Goal: Transaction & Acquisition: Purchase product/service

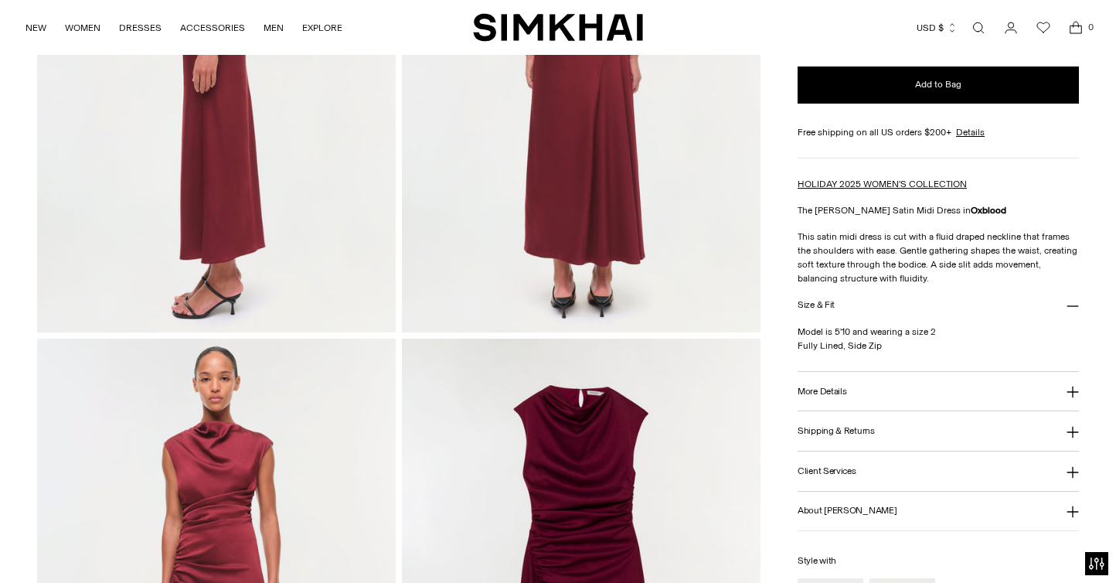
scroll to position [773, 0]
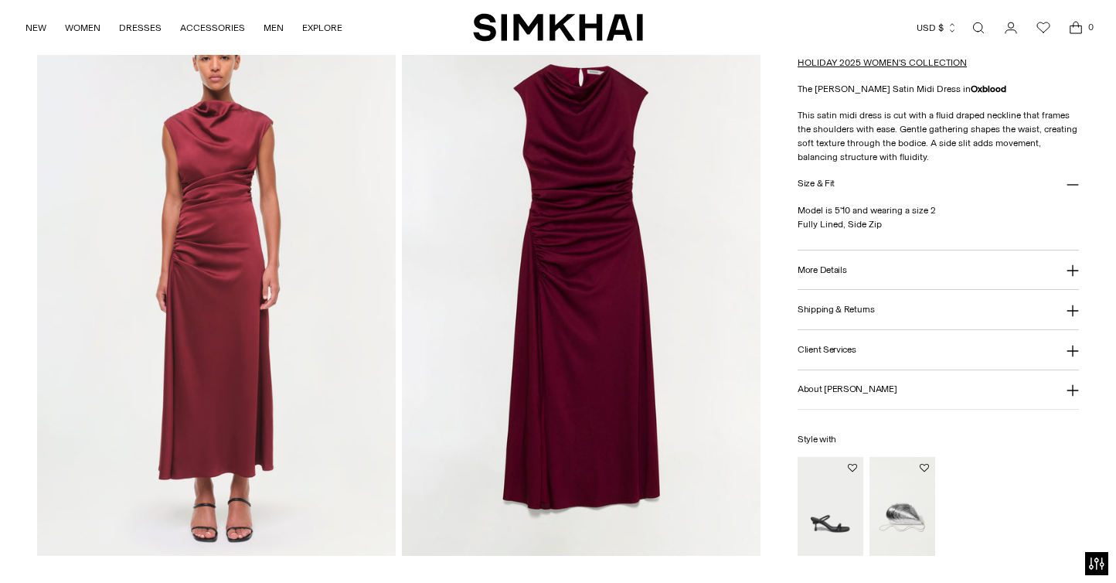
scroll to position [1243, 0]
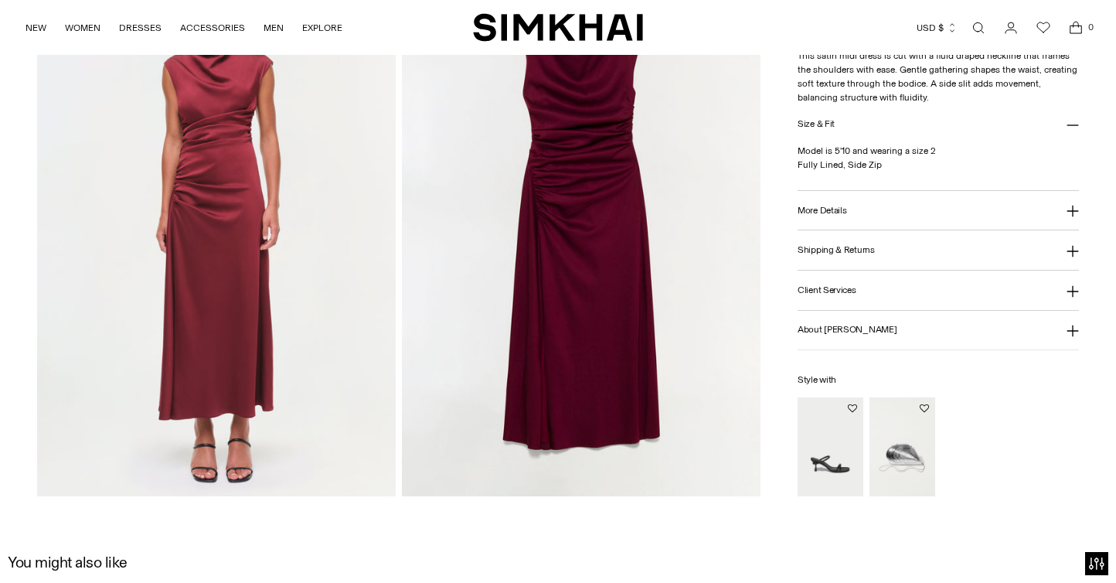
click at [856, 207] on button "More Details" at bounding box center [937, 210] width 281 height 39
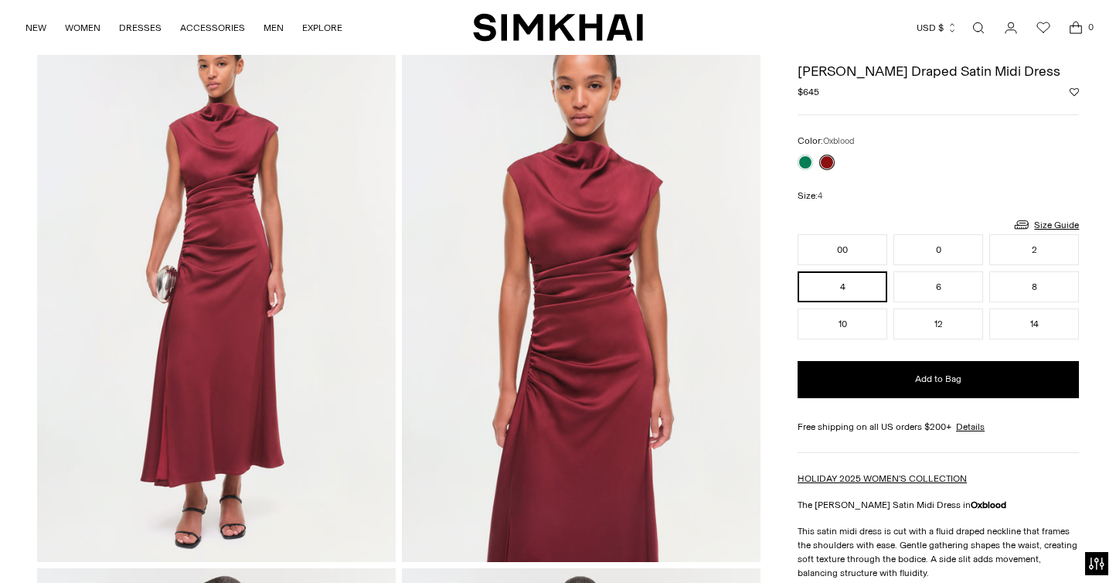
scroll to position [0, 0]
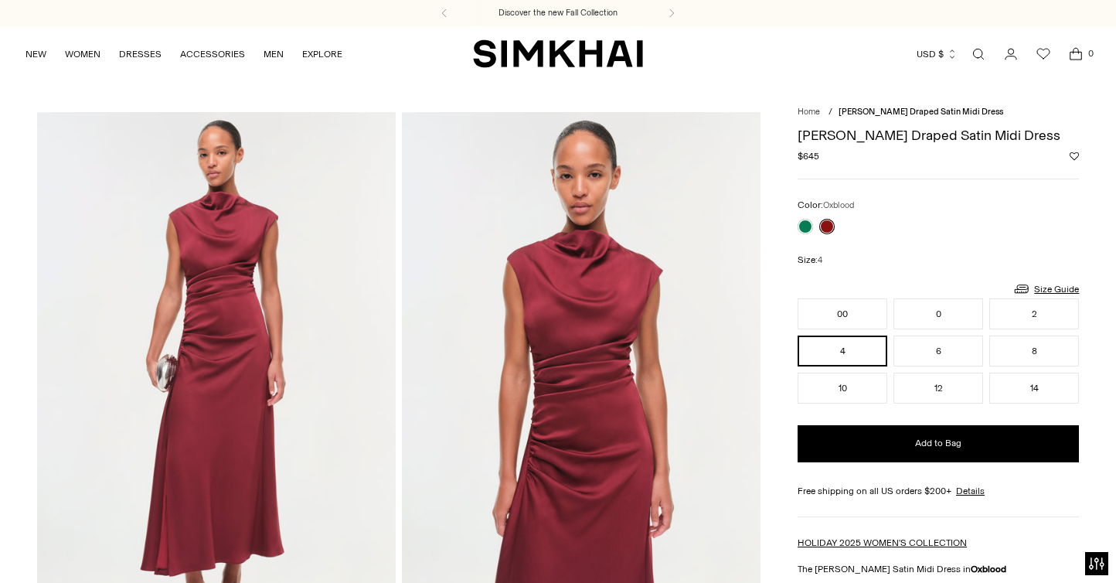
click at [813, 236] on div "Color: Oxblood Color: Oxblood ******* Size: 4 Size Guide Size Guide Women Numer…" at bounding box center [937, 301] width 281 height 206
click at [811, 230] on link at bounding box center [804, 226] width 15 height 15
